Goal: Task Accomplishment & Management: Use online tool/utility

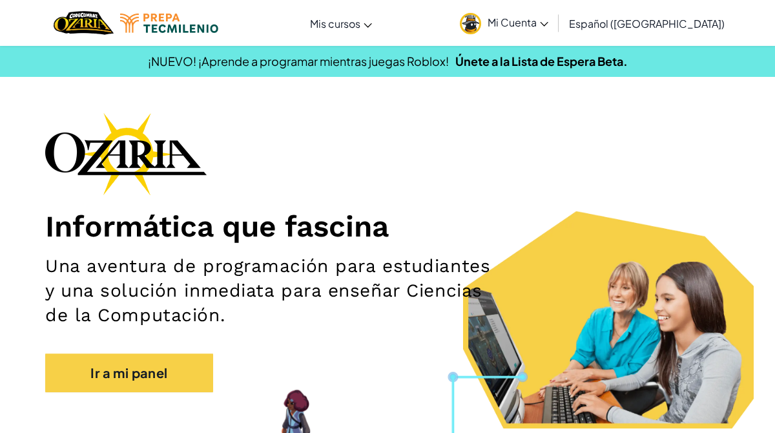
click at [468, 209] on h1 "Informática que fascina" at bounding box center [387, 226] width 685 height 36
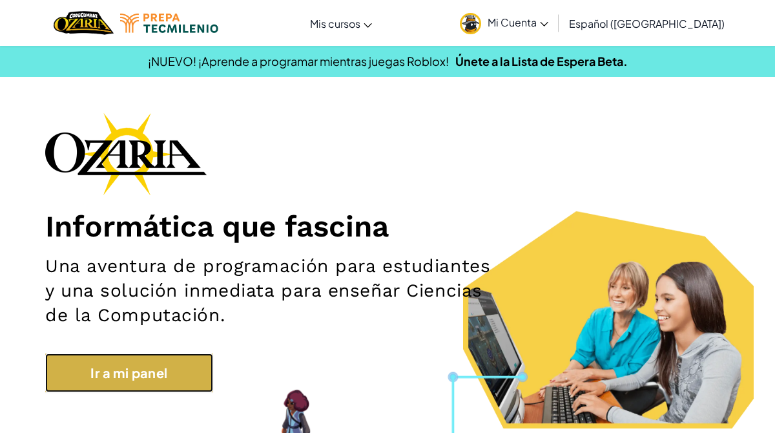
click at [129, 367] on link "Ir a mi panel" at bounding box center [129, 372] width 168 height 39
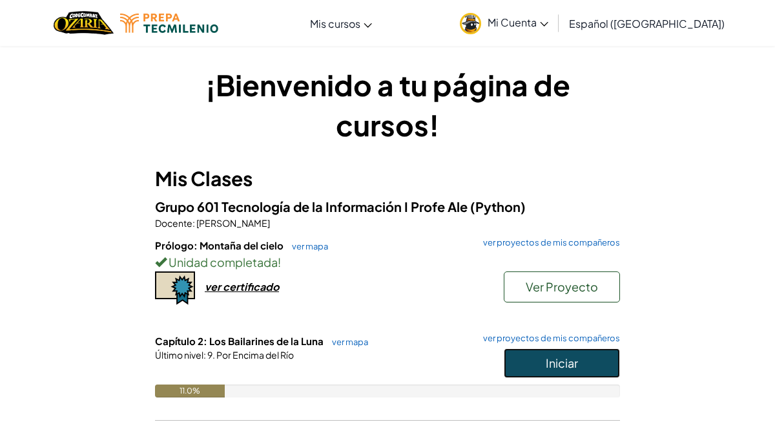
click at [569, 357] on span "Iniciar" at bounding box center [562, 362] width 32 height 15
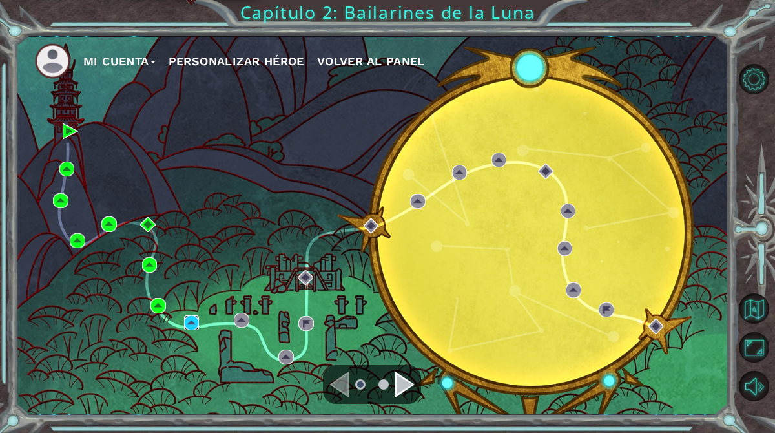
click at [195, 324] on img at bounding box center [191, 322] width 15 height 15
